Goal: Task Accomplishment & Management: Use online tool/utility

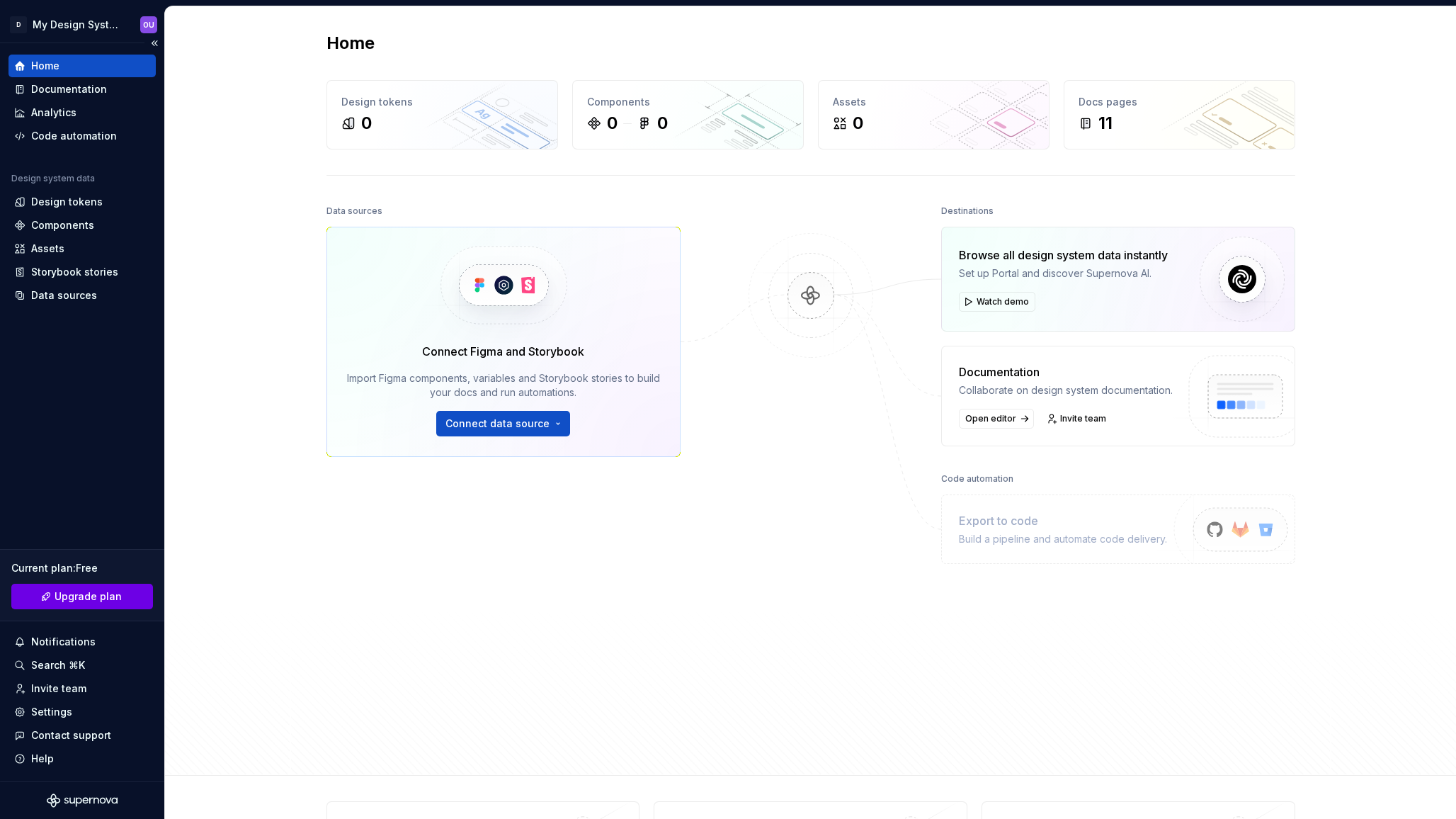
click at [81, 596] on span "Upgrade plan" at bounding box center [87, 596] width 67 height 14
click at [498, 422] on span "Connect data source" at bounding box center [497, 423] width 104 height 14
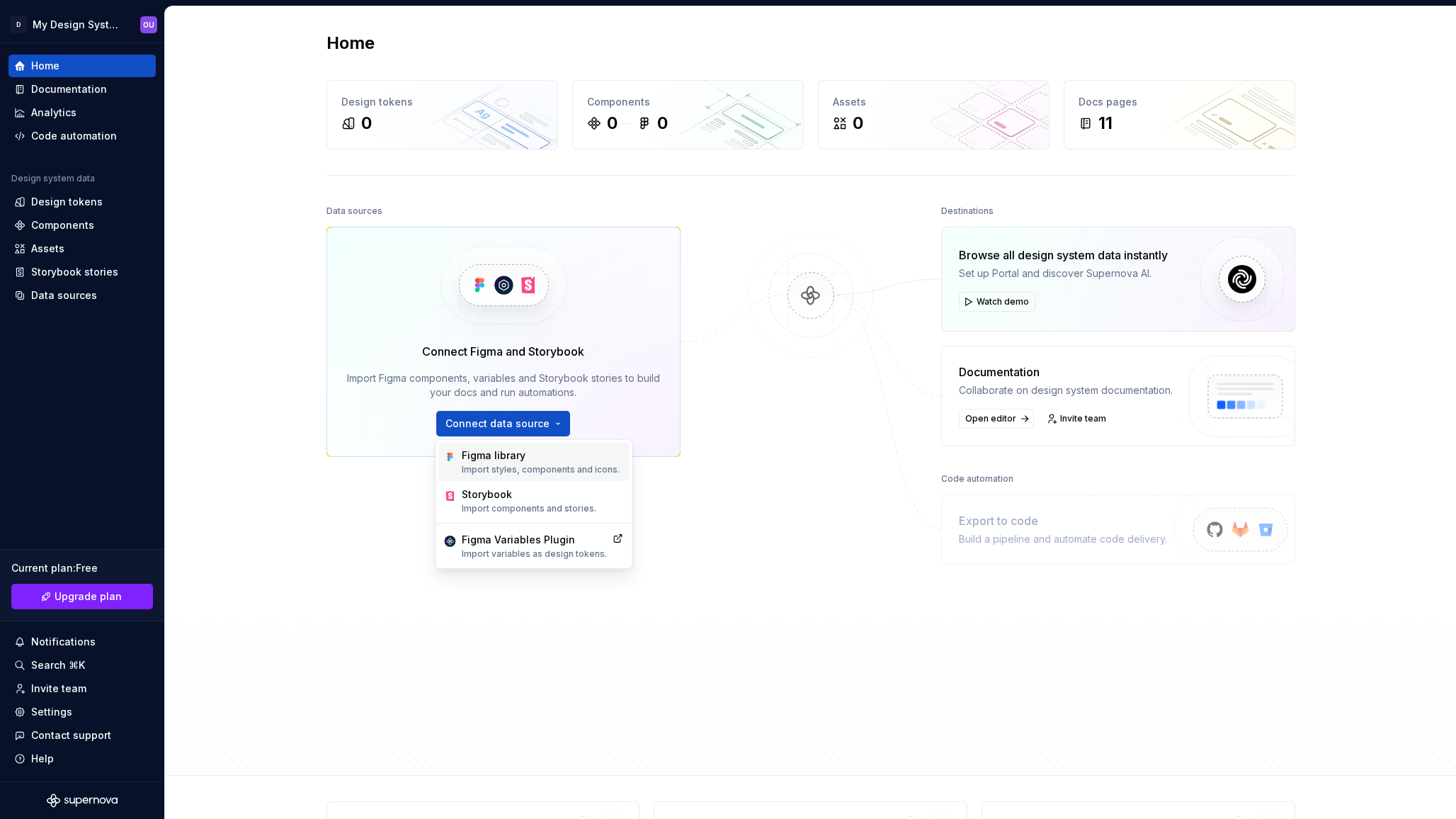
click at [503, 465] on p "Import styles, components and icons." at bounding box center [541, 469] width 158 height 11
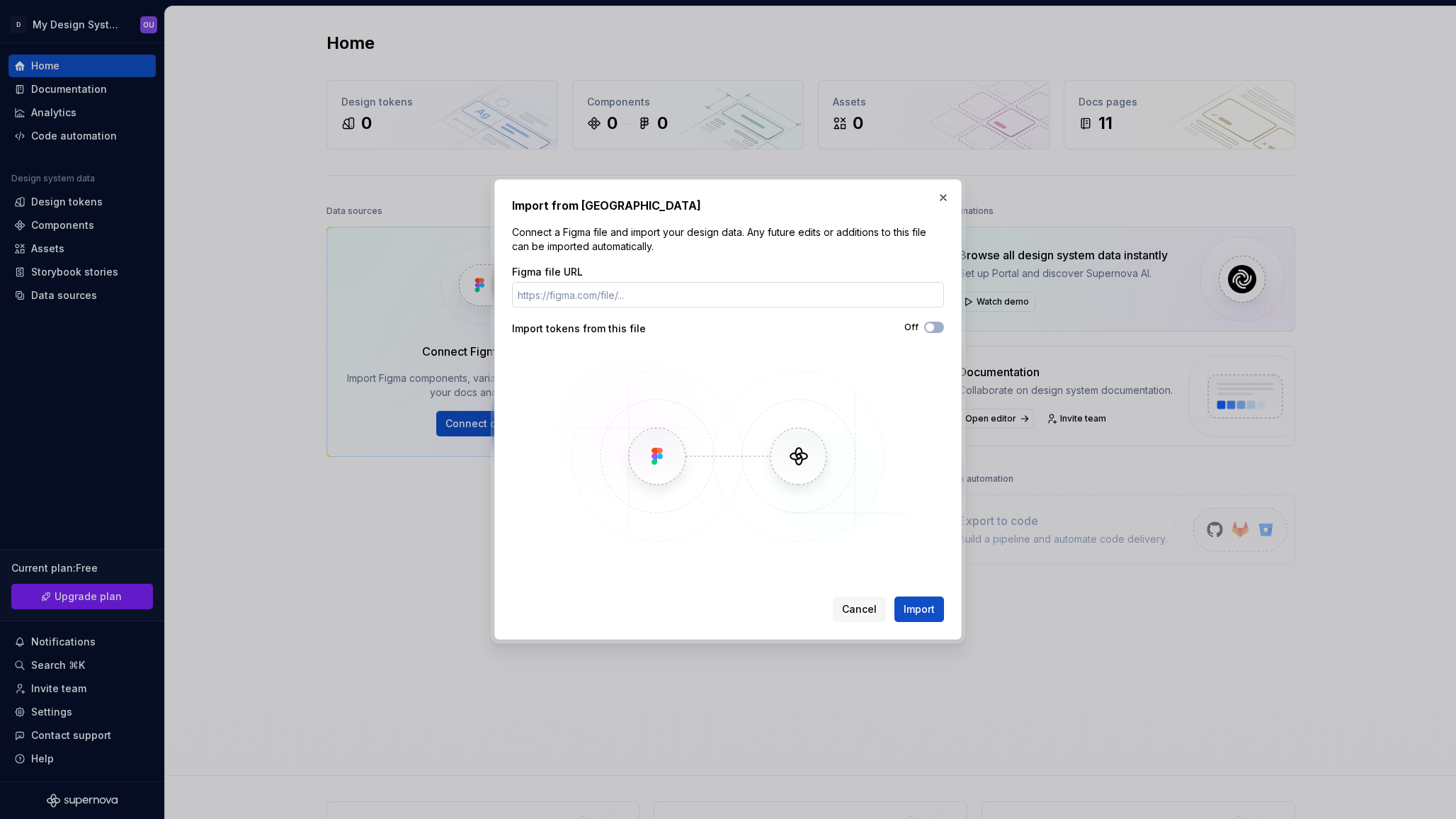
click at [765, 293] on input "Figma file URL" at bounding box center [728, 295] width 432 height 26
click at [633, 296] on input "Figma file URL" at bounding box center [728, 295] width 432 height 26
paste input "[URL][DOMAIN_NAME]"
type input "[URL][DOMAIN_NAME]"
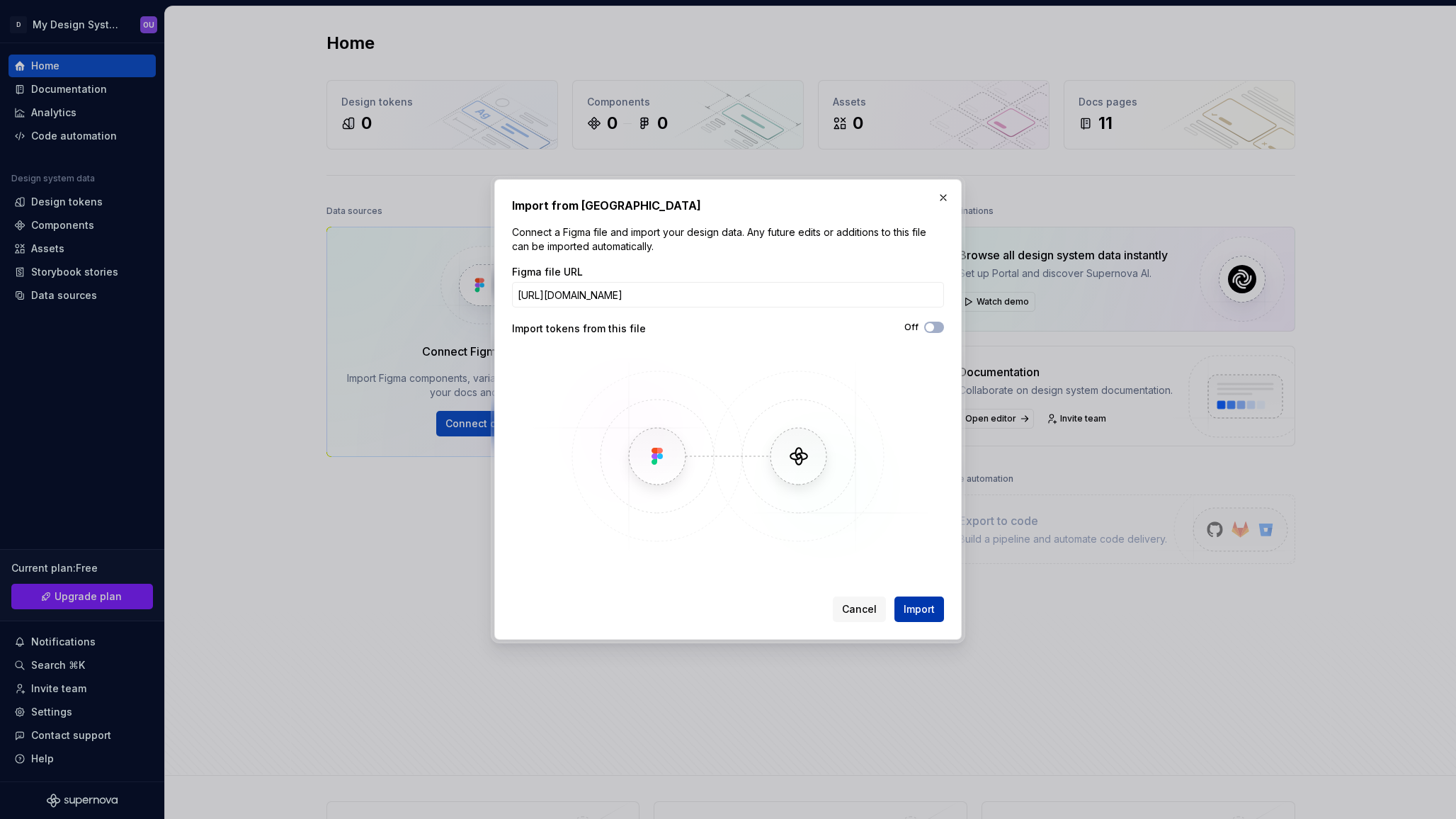
click at [922, 607] on span "Import" at bounding box center [919, 609] width 31 height 14
drag, startPoint x: 857, startPoint y: 290, endPoint x: 987, endPoint y: 295, distance: 130.1
click at [987, 295] on div "Import from Figma Connect a Figma file and import your design data. Any future …" at bounding box center [728, 410] width 1456 height 819
click at [854, 606] on span "Cancel" at bounding box center [859, 609] width 35 height 14
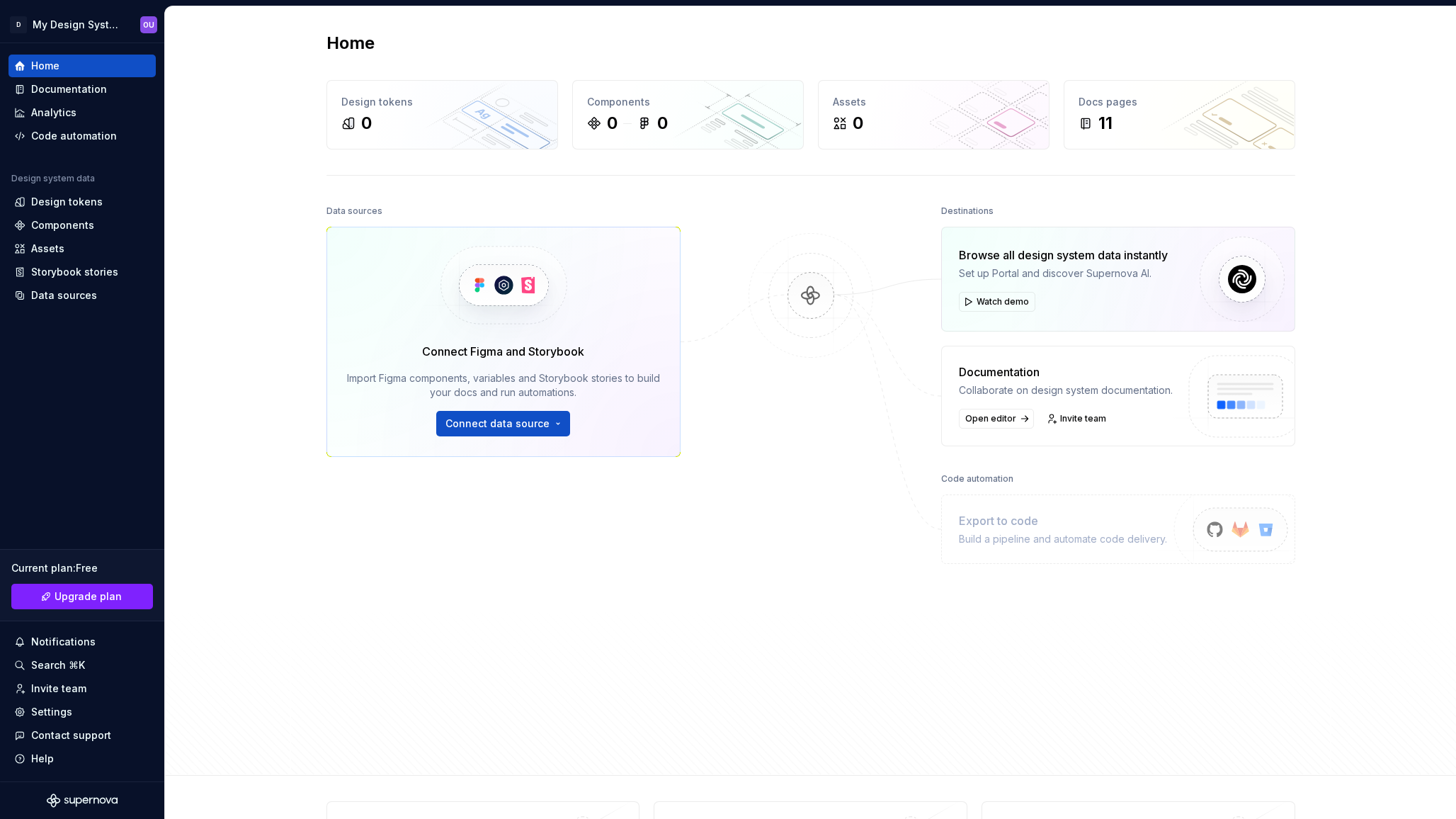
click at [1384, 366] on div "Home Design tokens 0 Components 0 0 Assets 0 Docs pages 11 Data sources Connect…" at bounding box center [811, 391] width 1291 height 769
